Goal: Find specific page/section: Find specific page/section

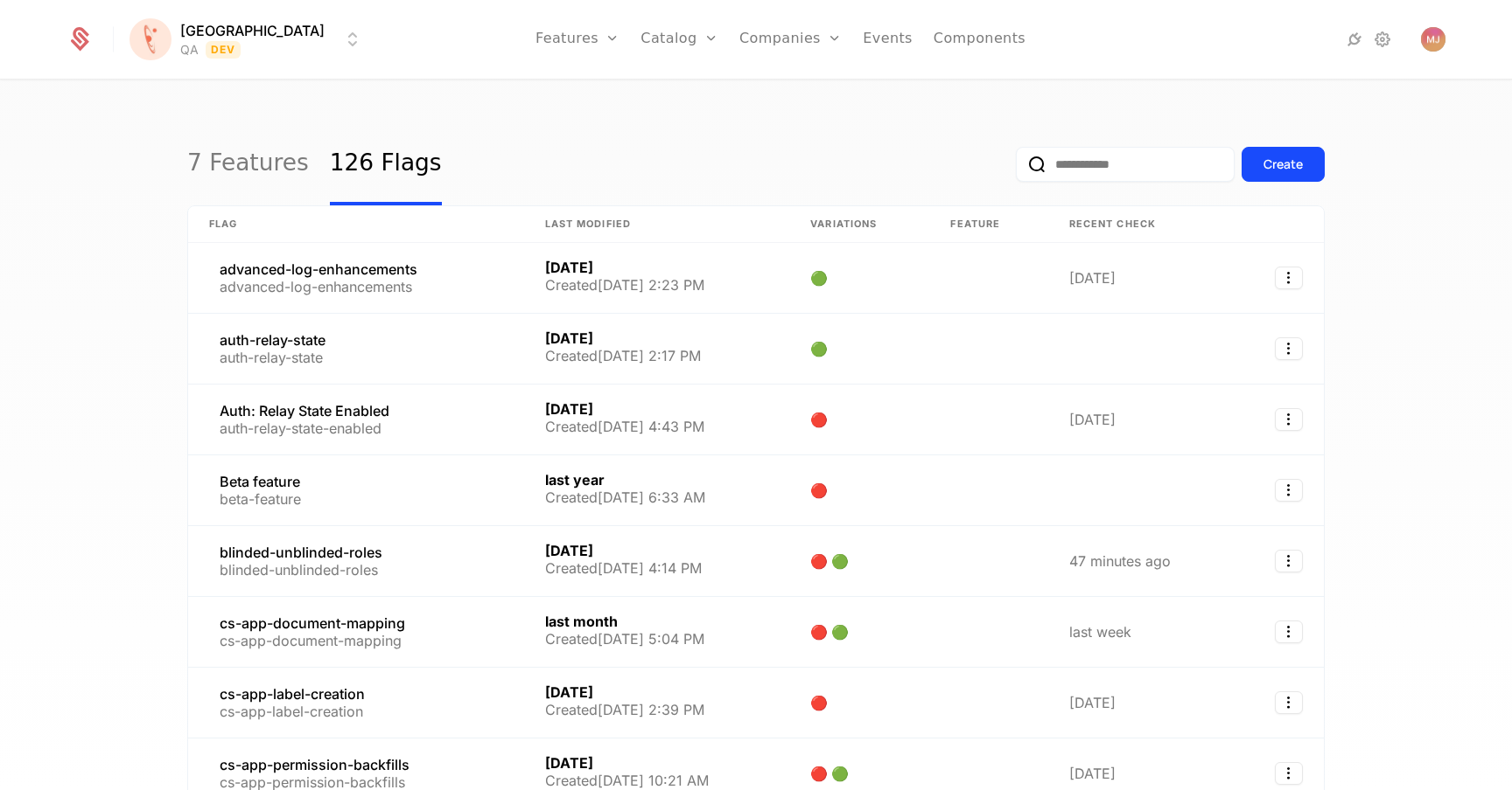
click at [1086, 168] on input "email" at bounding box center [1124, 165] width 219 height 35
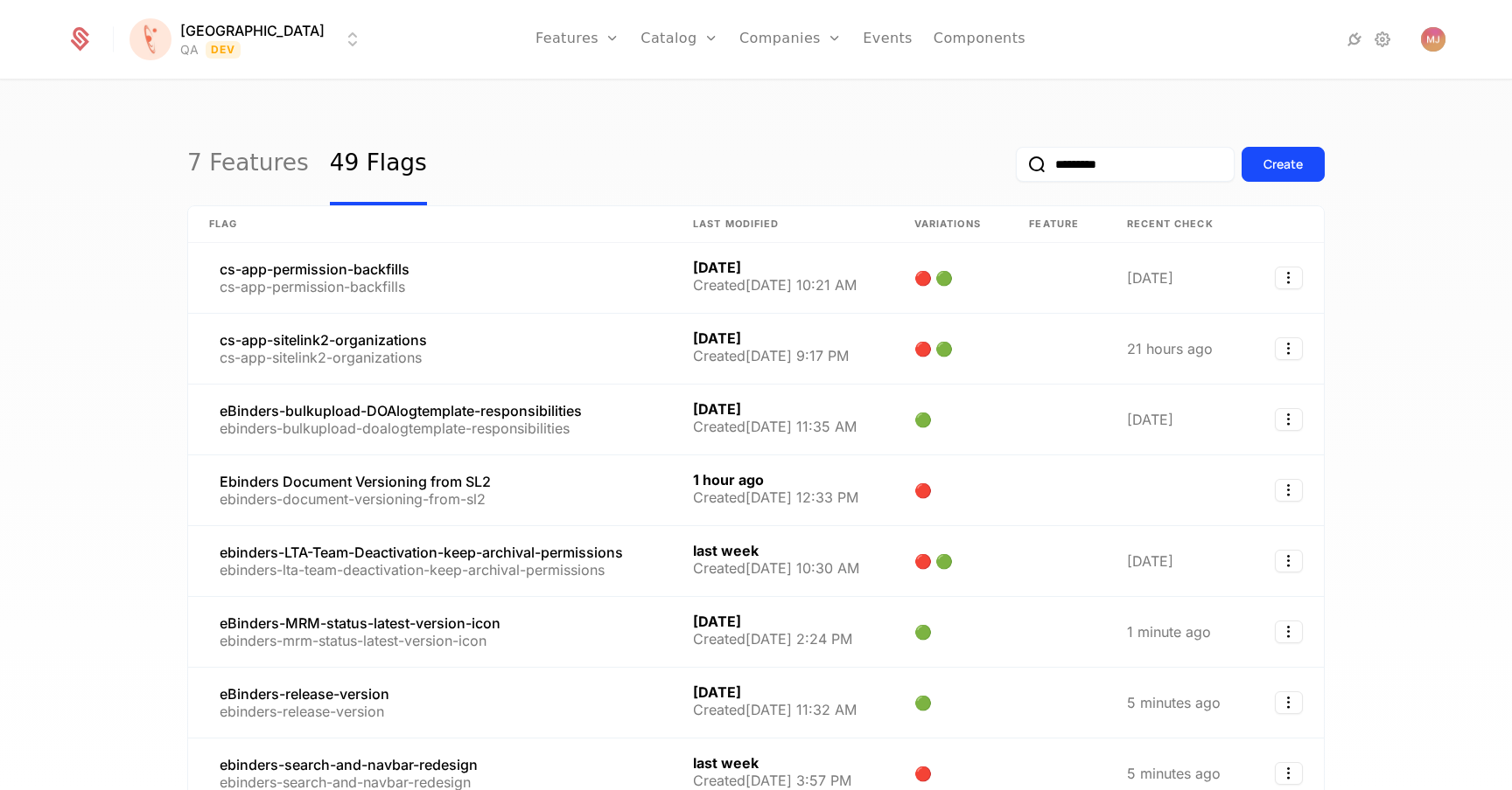
type input "*********"
click at [1015, 168] on button "submit" at bounding box center [1015, 168] width 0 height 0
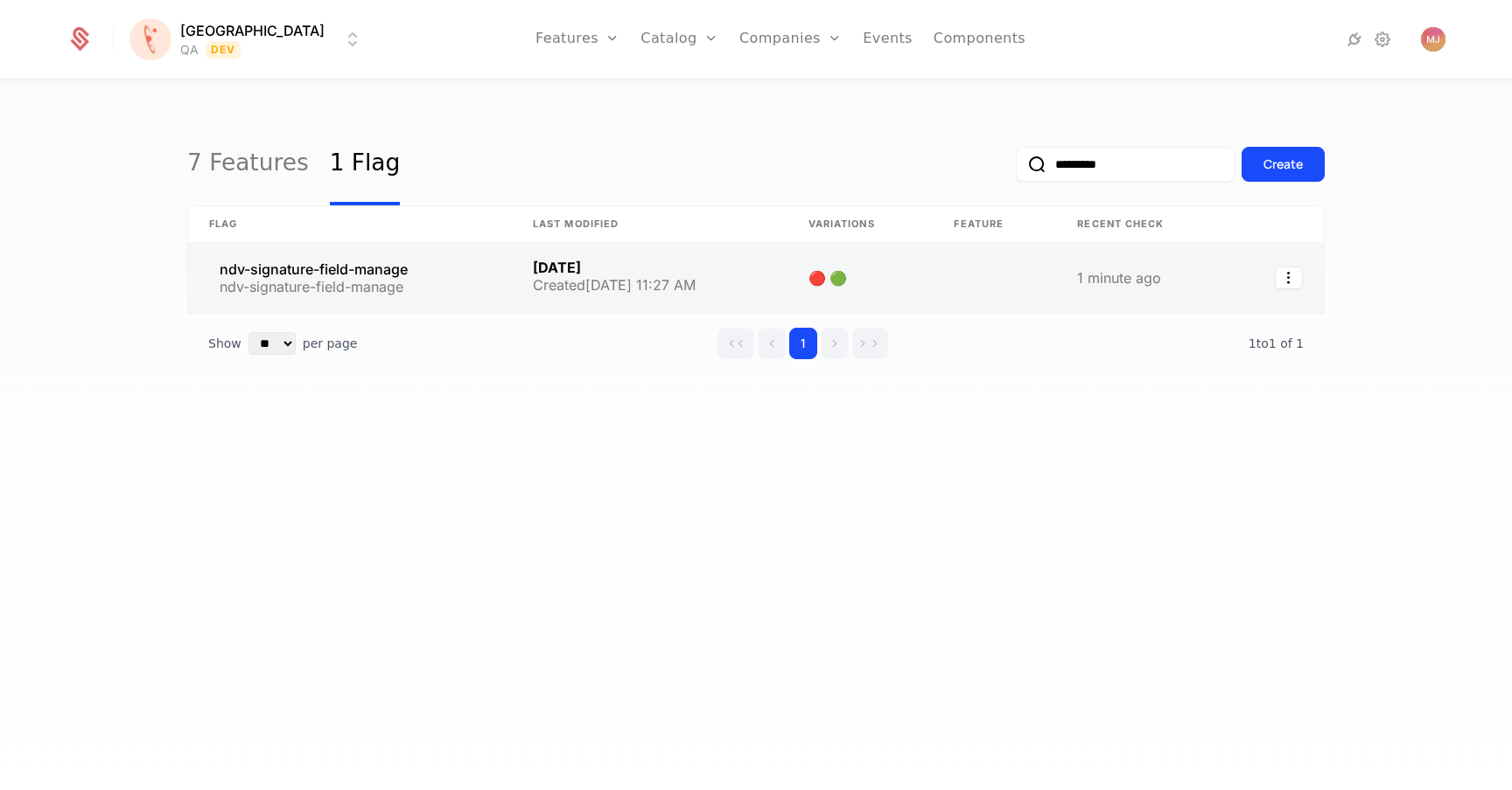
click at [484, 265] on link at bounding box center [350, 277] width 323 height 70
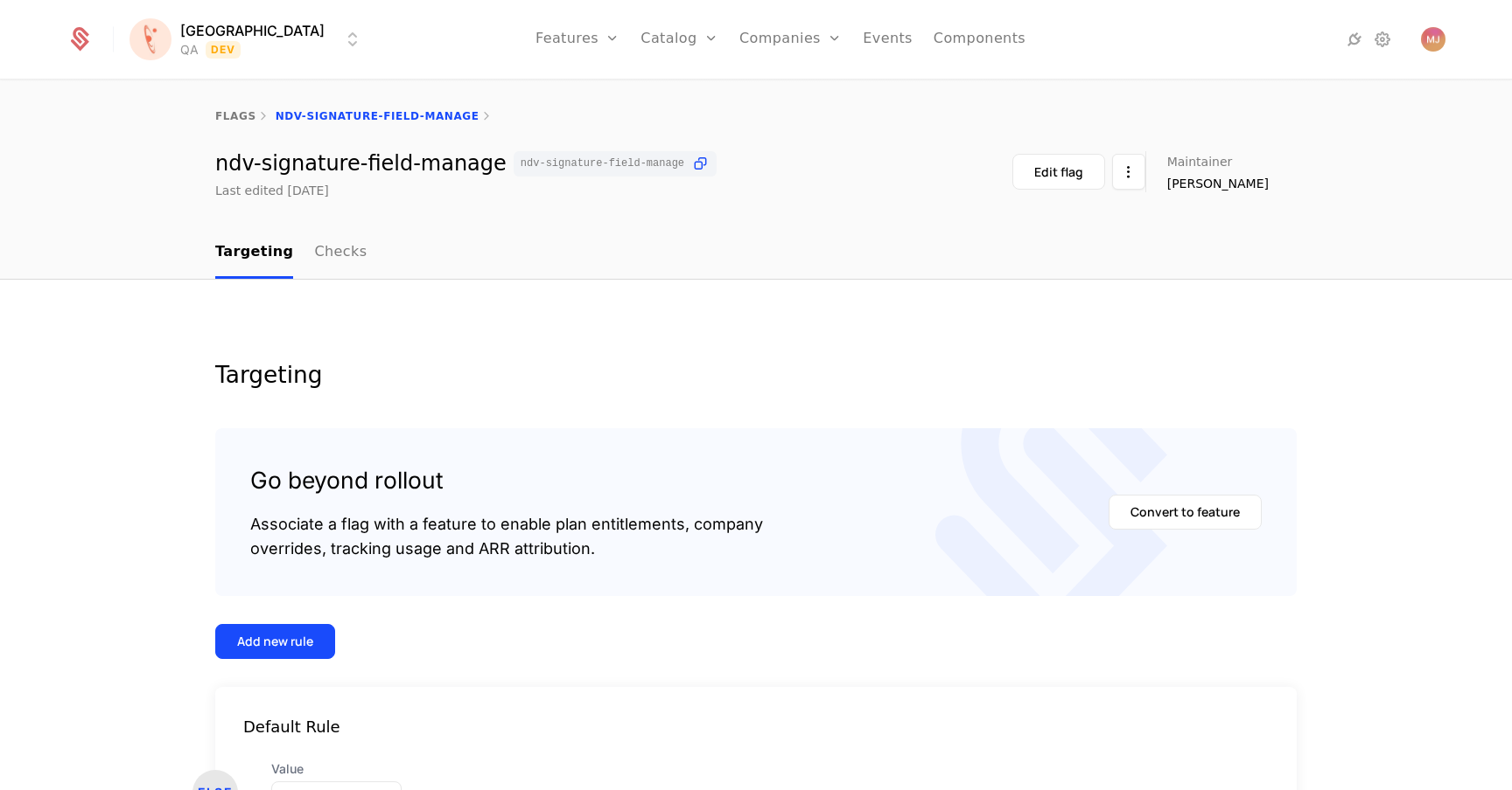
click at [317, 168] on div "ndv-signature-field-manage ndv-signature-field-manage" at bounding box center [466, 164] width 501 height 26
copy div "ndv-signature-field-manage"
